Goal: Task Accomplishment & Management: Manage account settings

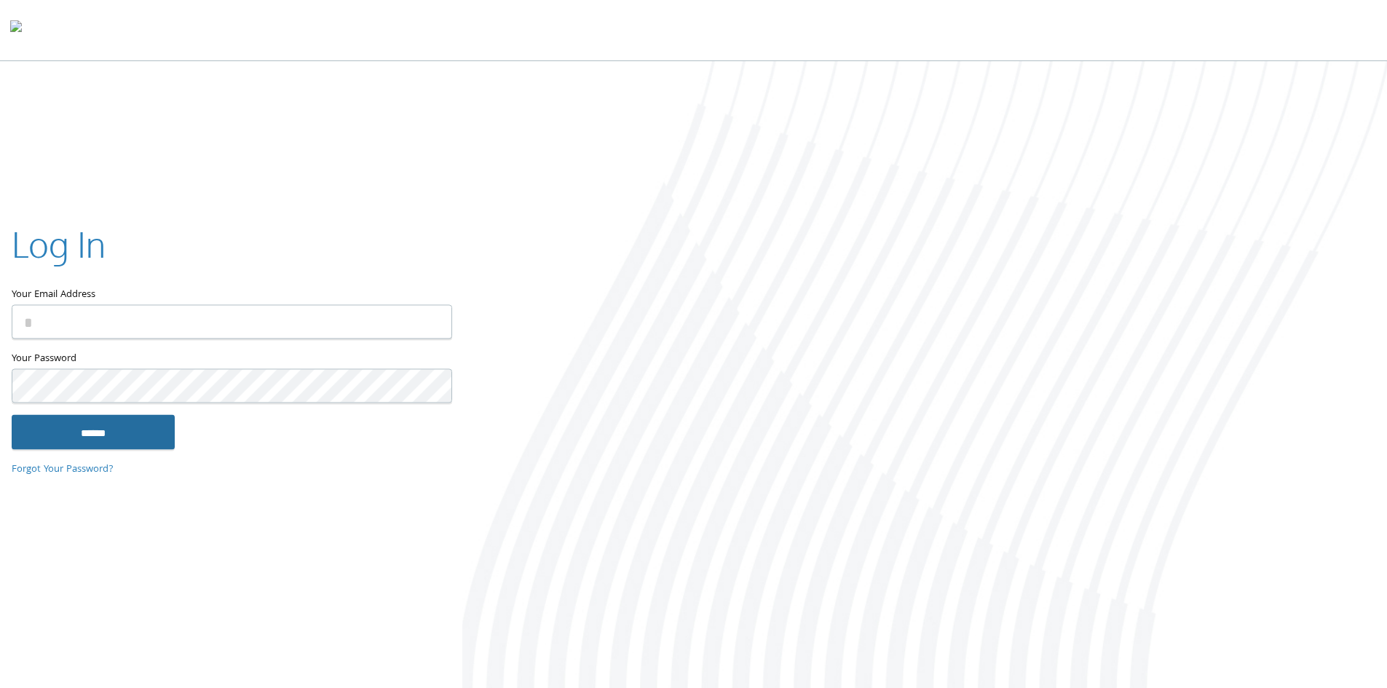
type input "**********"
click at [102, 436] on input "******" at bounding box center [93, 431] width 163 height 35
type input "**********"
click at [114, 439] on input "******" at bounding box center [93, 431] width 163 height 35
